Goal: Obtain resource: Obtain resource

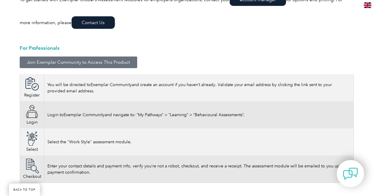
scroll to position [894, 0]
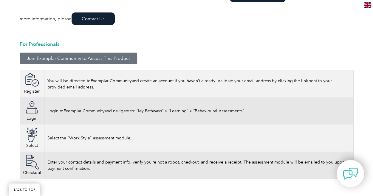
click at [110, 59] on span "Join Exemplar Community to Access This Product" at bounding box center [78, 58] width 103 height 4
click at [117, 58] on span "Join Exemplar Community to Access This Product" at bounding box center [78, 58] width 103 height 4
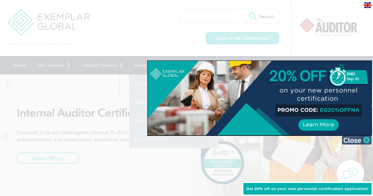
click at [356, 137] on img at bounding box center [356, 139] width 30 height 9
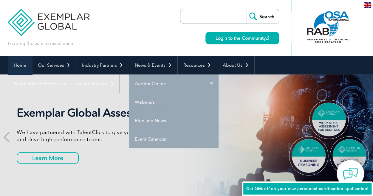
click at [20, 65] on link "Home" at bounding box center [20, 65] width 24 height 18
